Goal: Understand process/instructions: Learn how to perform a task or action

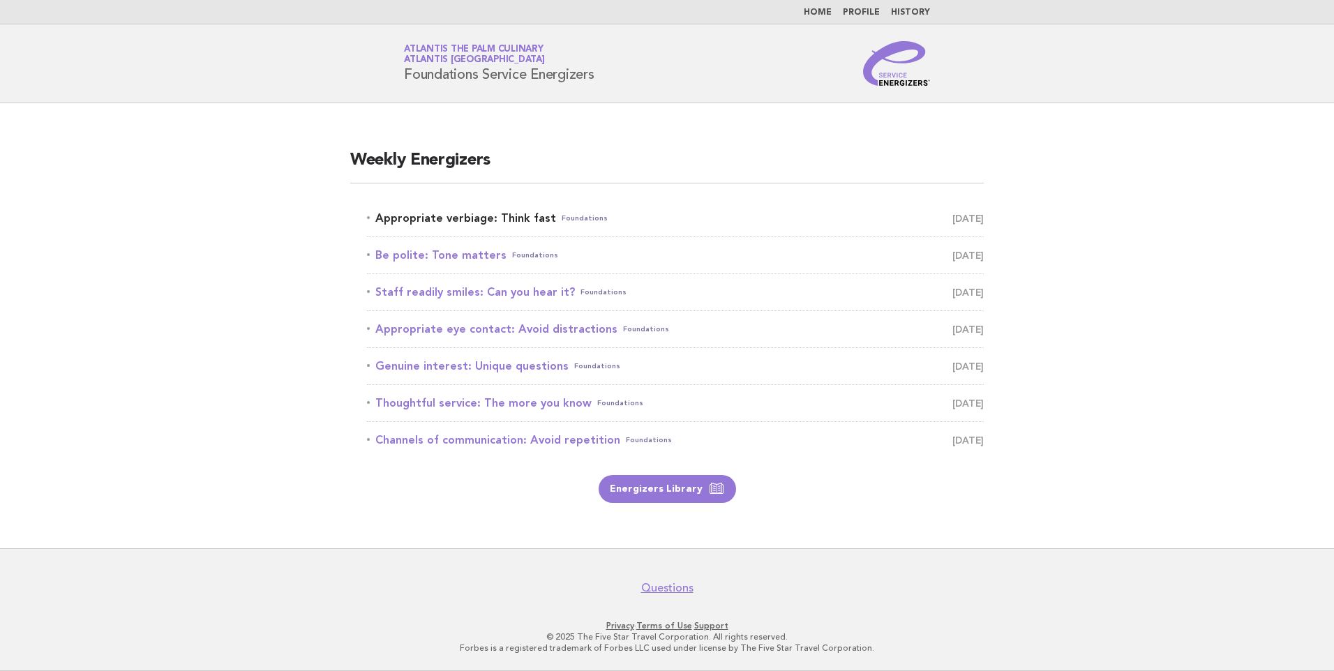
click at [506, 218] on link "Appropriate verbiage: Think fast Foundations [DATE]" at bounding box center [675, 219] width 617 height 20
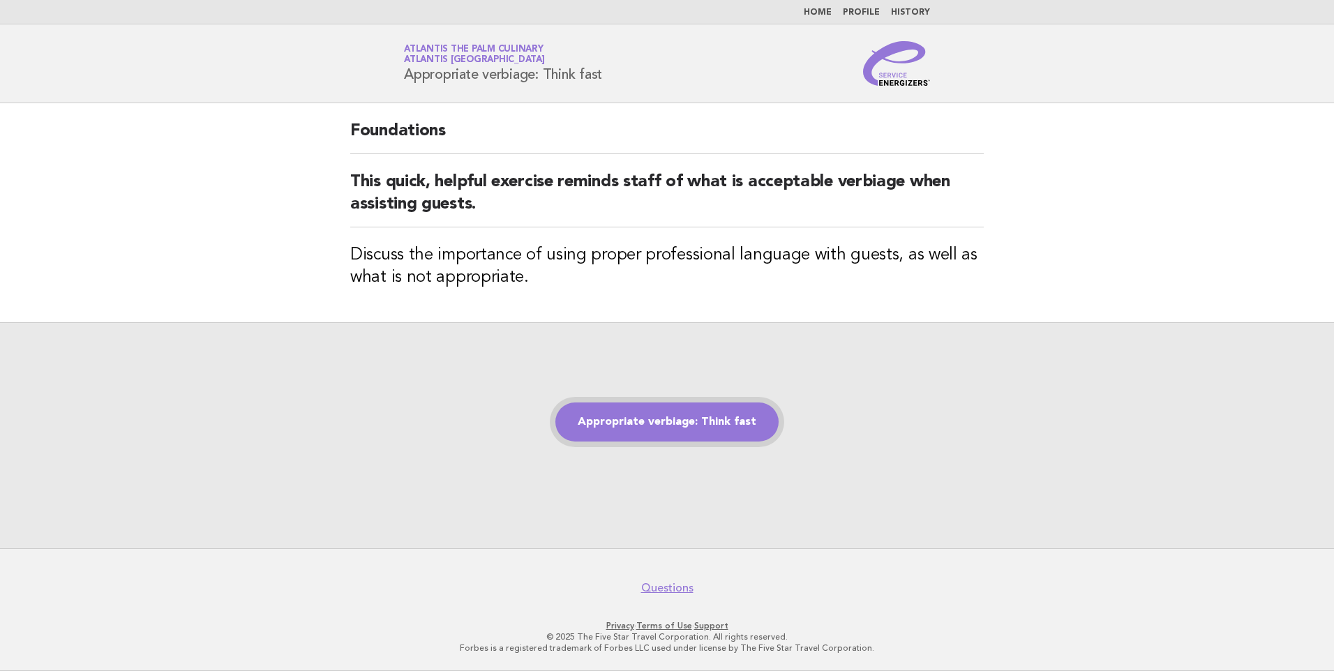
click at [653, 419] on link "Appropriate verbiage: Think fast" at bounding box center [666, 421] width 223 height 39
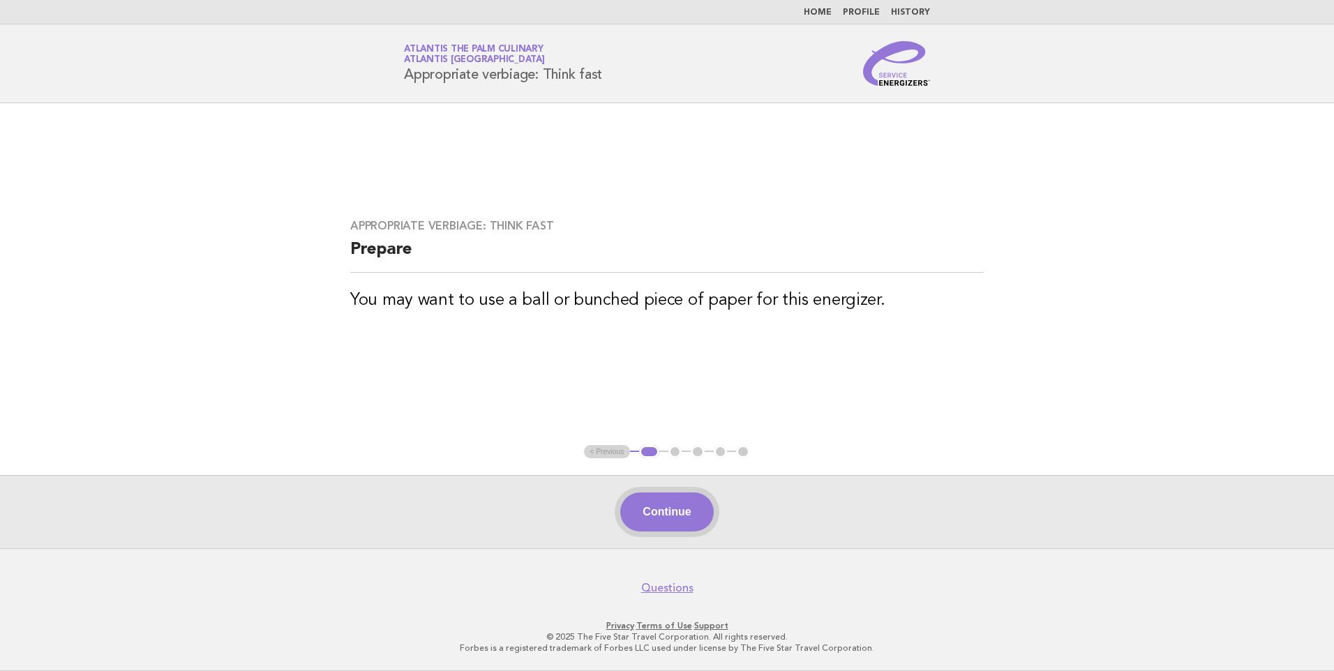
click at [665, 509] on button "Continue" at bounding box center [666, 511] width 93 height 39
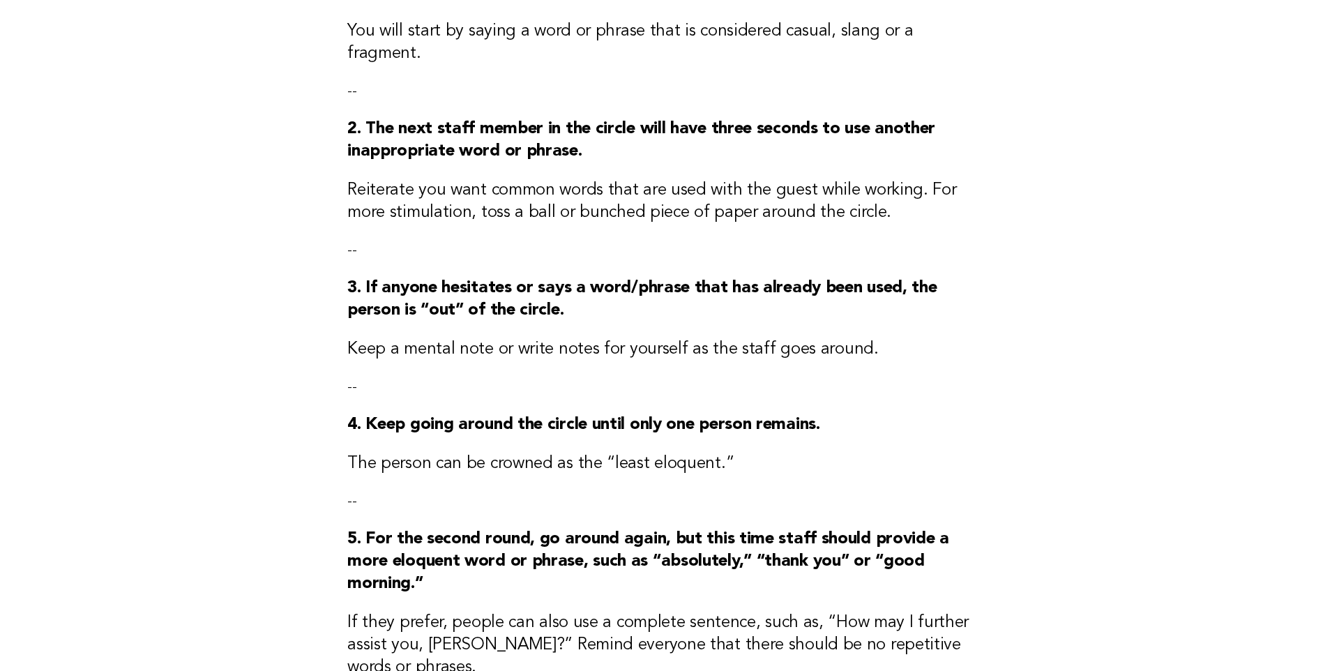
scroll to position [488, 0]
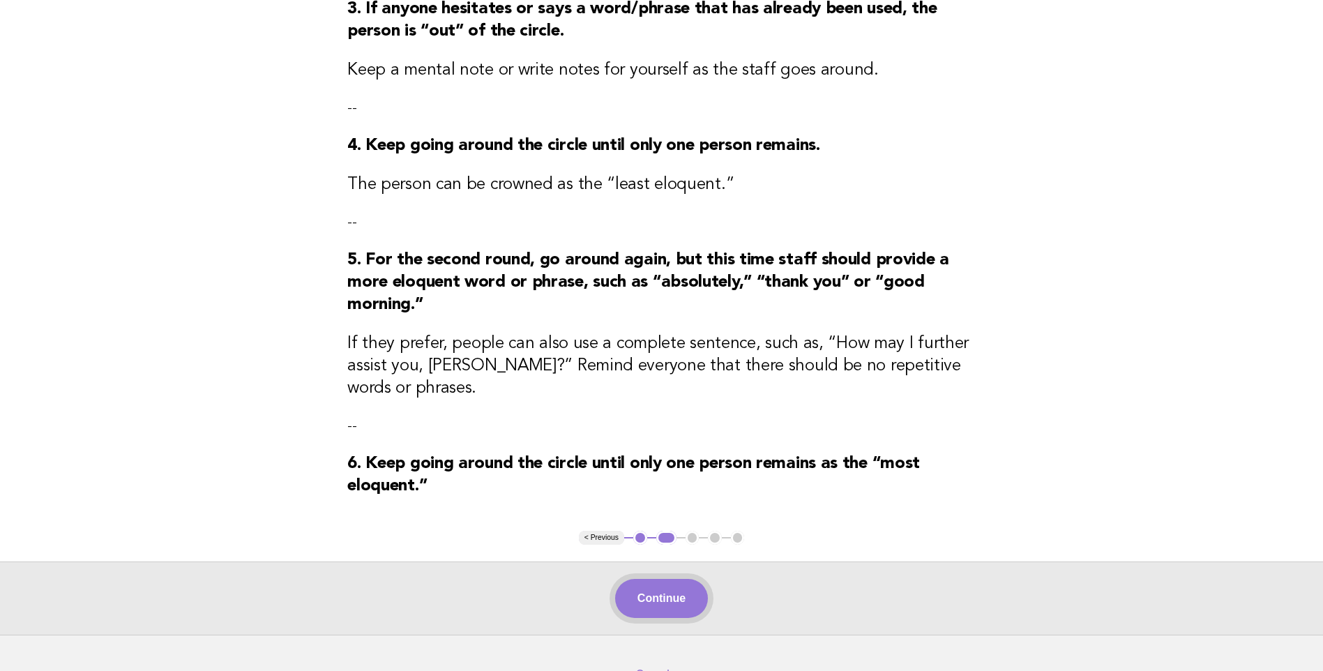
click at [654, 579] on button "Continue" at bounding box center [661, 598] width 93 height 39
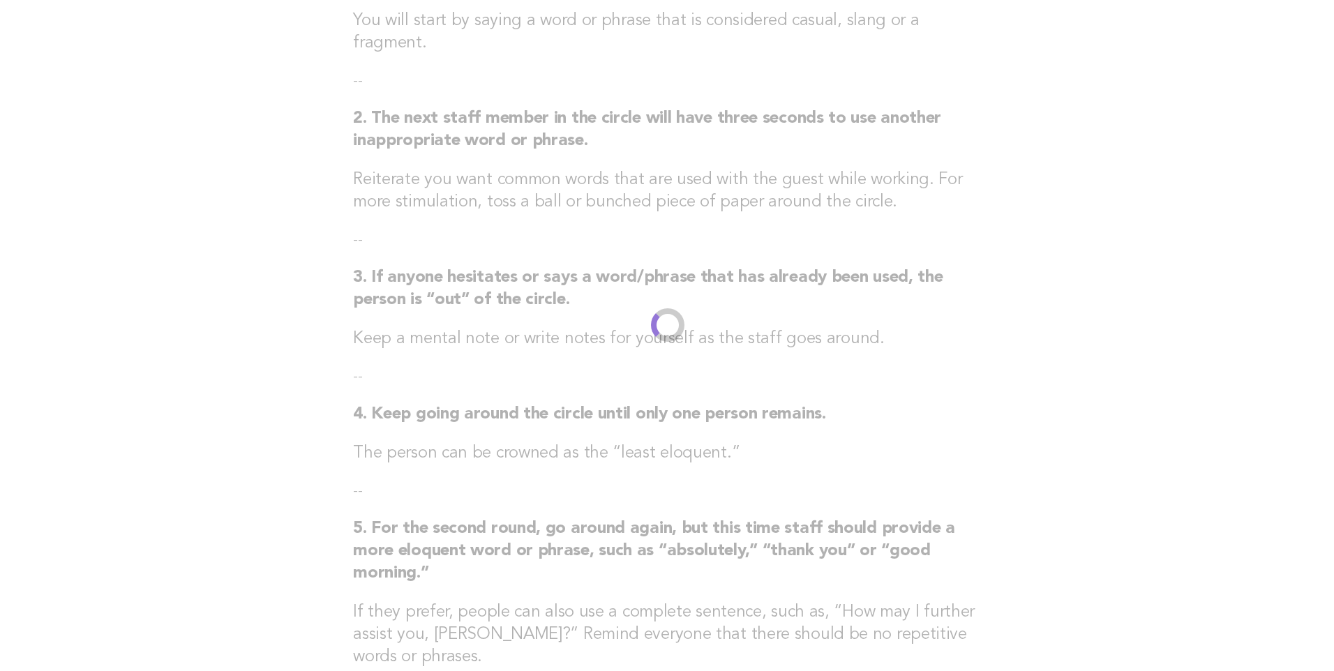
scroll to position [0, 0]
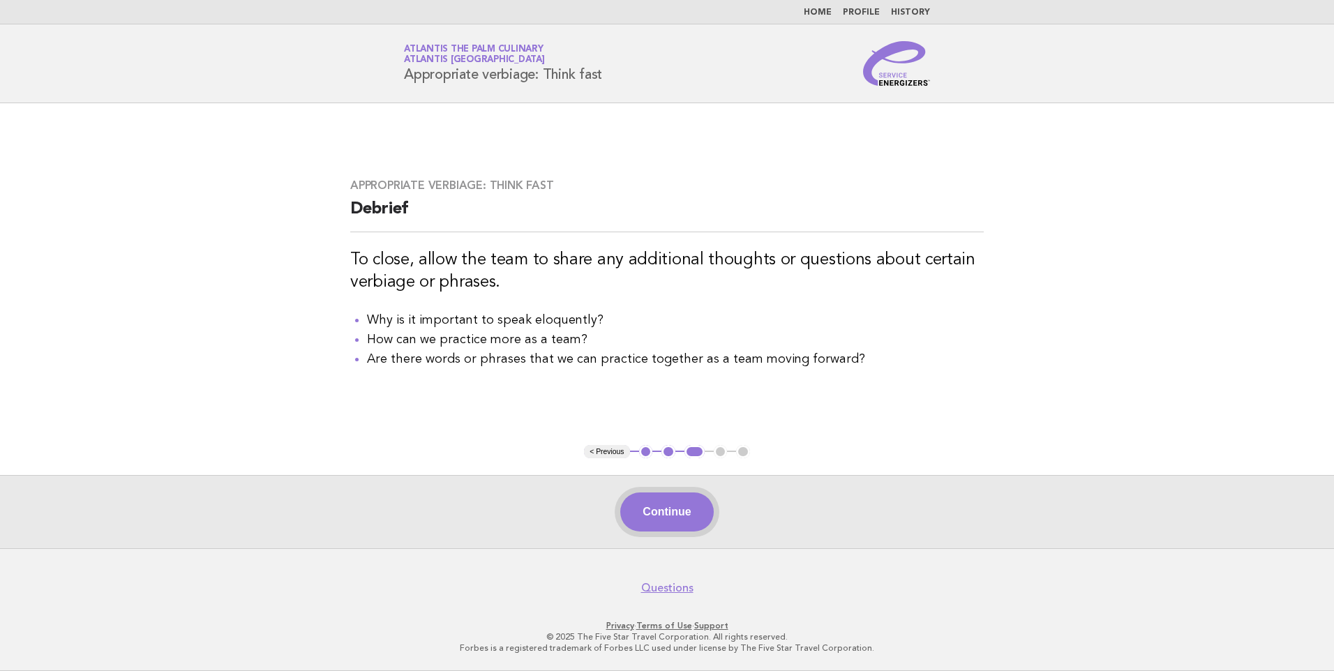
click at [672, 502] on button "Continue" at bounding box center [666, 511] width 93 height 39
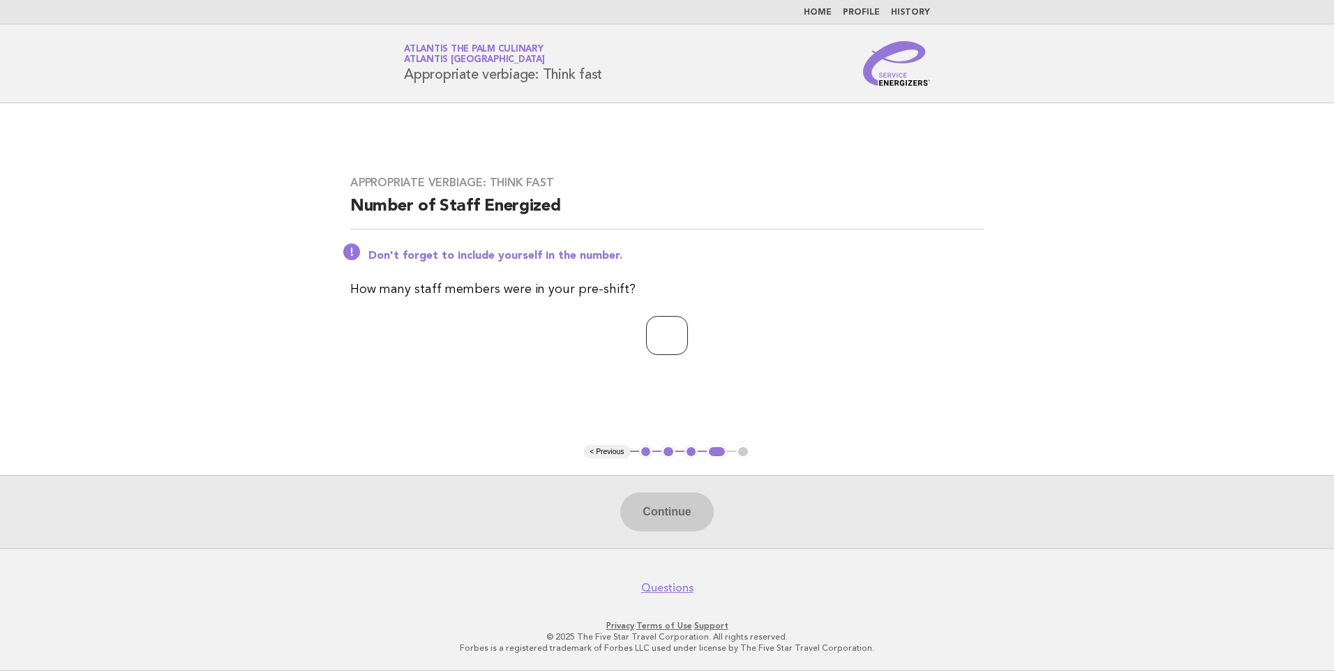
click at [663, 333] on input "number" at bounding box center [667, 335] width 42 height 39
type input "*"
click at [665, 514] on button "Continue" at bounding box center [666, 511] width 93 height 39
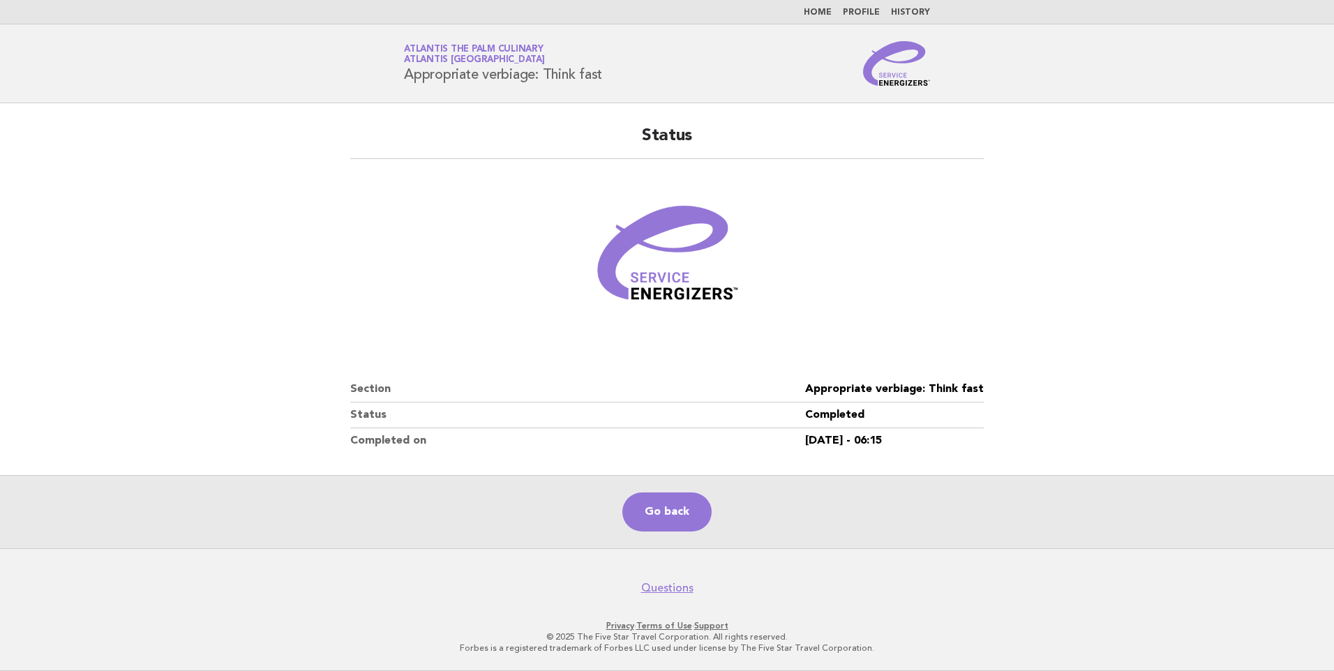
click at [371, 303] on figure at bounding box center [666, 259] width 633 height 167
click at [308, 265] on main "Status Section Appropriate verbiage: Think fast Status Completed Completed on 1…" at bounding box center [667, 325] width 1334 height 445
